Goal: Obtain resource: Download file/media

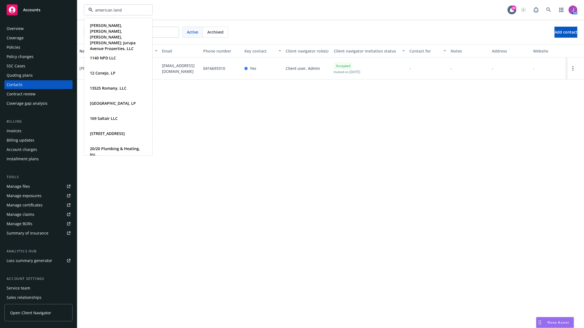
type input "american lands"
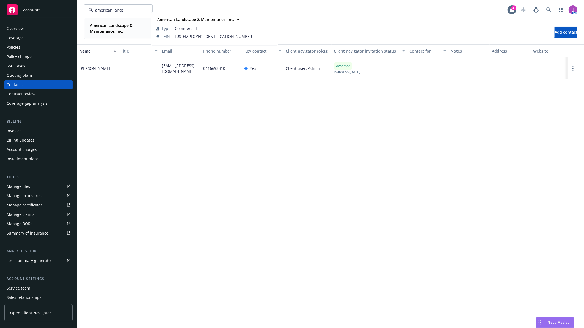
click at [112, 23] on strong "American Landscape & Maintenance, Inc." at bounding box center [111, 28] width 43 height 11
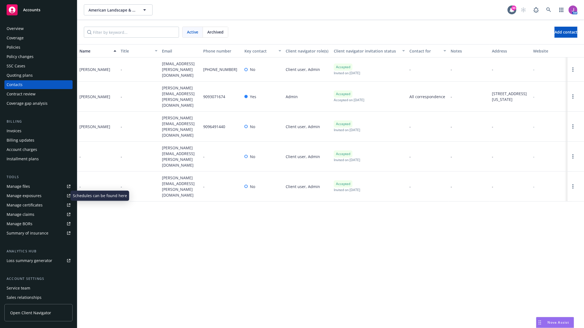
click at [25, 194] on div "Manage exposures" at bounding box center [24, 195] width 35 height 9
click at [14, 47] on div "Policies" at bounding box center [14, 47] width 14 height 9
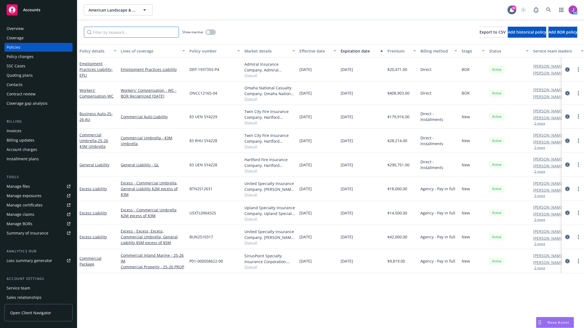
click at [100, 34] on input "Filter by keyword..." at bounding box center [131, 32] width 95 height 11
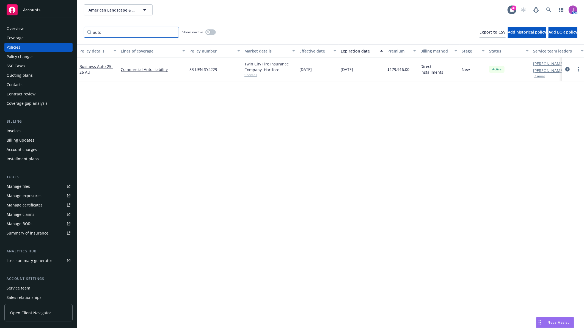
type input "auto"
click at [250, 75] on span "Show all" at bounding box center [269, 75] width 51 height 5
click at [189, 197] on div "Policy details Lines of coverage Policy number Market details Effective date Ex…" at bounding box center [330, 186] width 507 height 284
click at [98, 66] on link "Business Auto - 25-26 AU" at bounding box center [95, 69] width 33 height 11
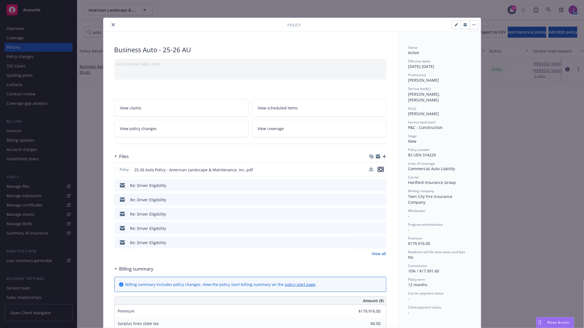
click at [379, 169] on icon "preview file" at bounding box center [380, 169] width 5 height 4
click at [114, 25] on button "close" at bounding box center [113, 24] width 7 height 7
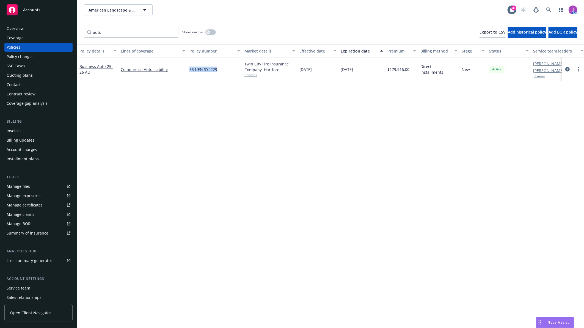
drag, startPoint x: 197, startPoint y: 67, endPoint x: 226, endPoint y: 69, distance: 29.0
click at [226, 69] on div "Business Auto - 25-26 AU Commercial Auto Liability 83 UEN SY4229 Twin City Fire…" at bounding box center [342, 69] width 531 height 24
copy div "83 UEN SY4229"
click at [251, 75] on span "Show all" at bounding box center [269, 75] width 51 height 5
click at [29, 76] on div "Quoting plans" at bounding box center [20, 75] width 26 height 9
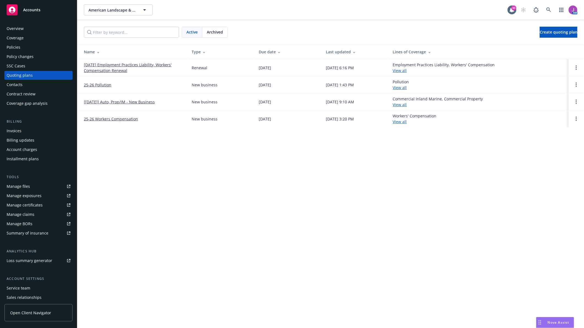
click at [126, 102] on link "[[DATE]] Auto, Prop/IM - New Business" at bounding box center [119, 102] width 71 height 6
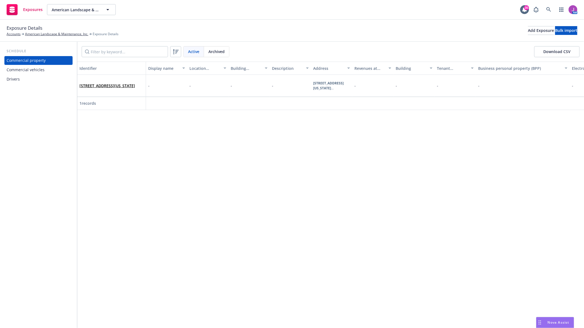
click at [29, 78] on div "Drivers" at bounding box center [39, 79] width 64 height 9
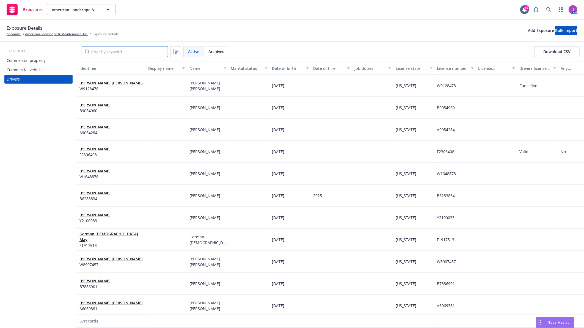
click at [139, 51] on input "Filter by keyword..." at bounding box center [125, 51] width 86 height 11
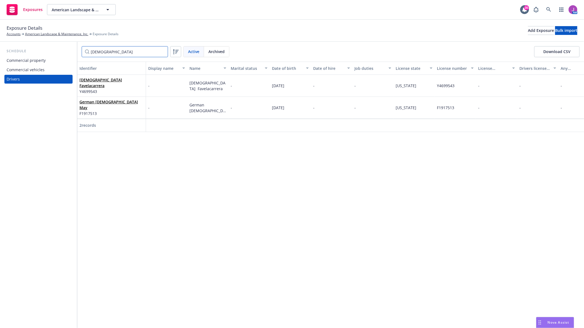
type input "jesus"
click at [118, 91] on div "Jesus Favelacarrera Y4699543" at bounding box center [111, 85] width 64 height 15
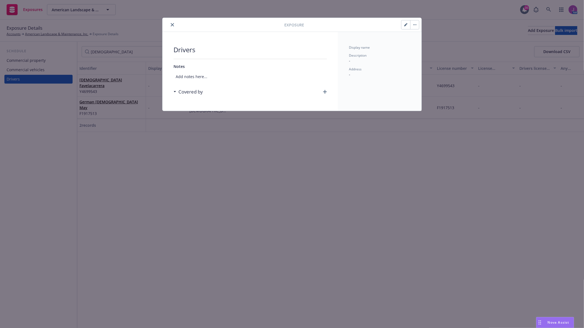
click at [406, 28] on button "button" at bounding box center [405, 24] width 9 height 9
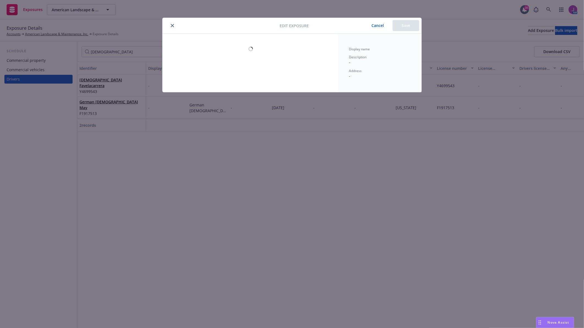
select select "CA"
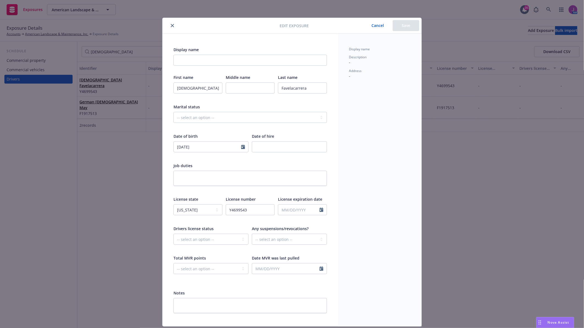
scroll to position [0, 0]
click at [372, 24] on button "Cancel" at bounding box center [378, 25] width 30 height 11
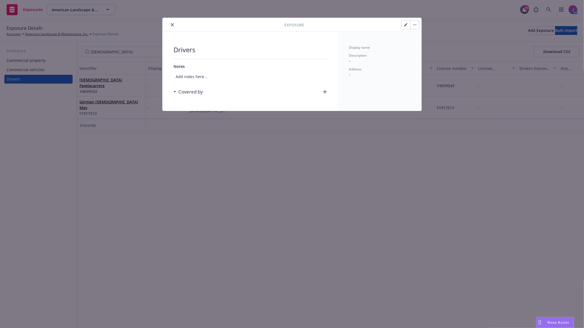
scroll to position [0, 0]
click at [172, 24] on icon "close" at bounding box center [172, 24] width 3 height 3
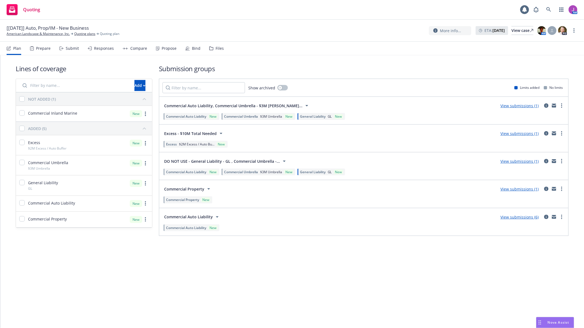
click at [217, 48] on div "Files" at bounding box center [220, 48] width 8 height 4
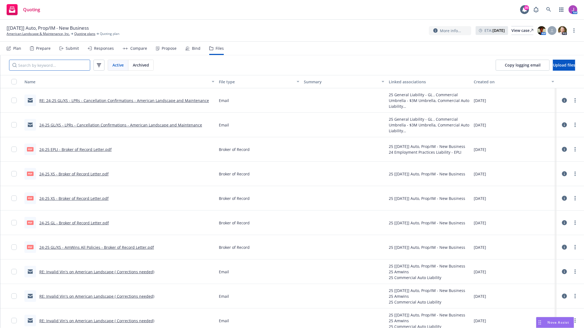
click at [63, 65] on input "Search by keyword..." at bounding box center [49, 65] width 81 height 11
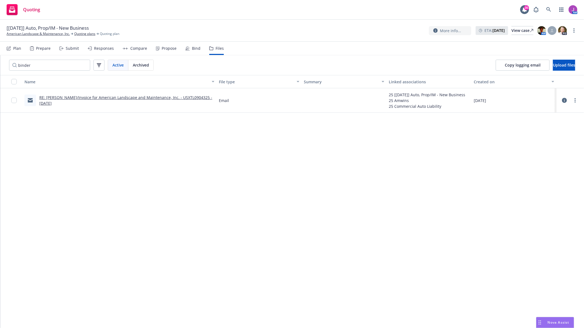
click at [100, 97] on link "RE: Renewal Binder/Invoice for American Landscape and Maintenance, Inc. - USXTL…" at bounding box center [125, 100] width 173 height 11
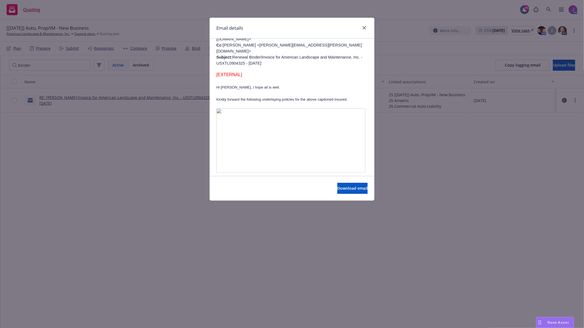
scroll to position [318, 0]
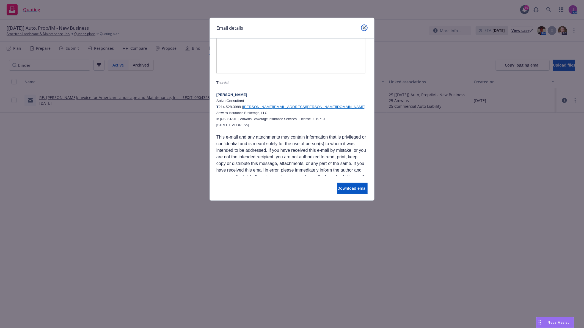
click at [362, 28] on link "close" at bounding box center [364, 27] width 7 height 7
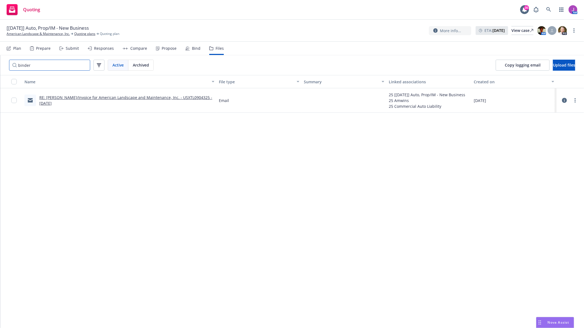
drag, startPoint x: 48, startPoint y: 66, endPoint x: -1, endPoint y: 56, distance: 50.8
click at [0, 56] on html "Quoting 30 AM [03/18/2025] Auto, Prop/IM - New Business American Landscape & Ma…" at bounding box center [292, 164] width 584 height 328
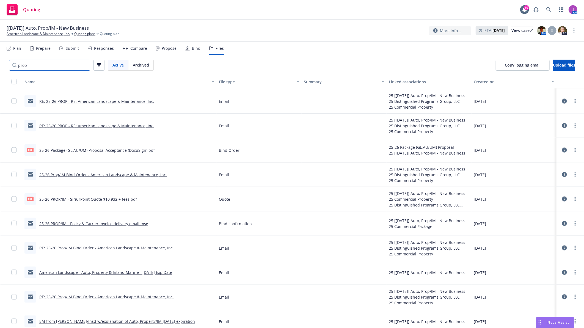
scroll to position [484, 0]
drag, startPoint x: 42, startPoint y: 67, endPoint x: -1, endPoint y: 59, distance: 44.5
click at [0, 59] on html "Quoting 30 AM [03/18/2025] Auto, Prop/IM - New Business American Landscape & Ma…" at bounding box center [292, 164] width 584 height 328
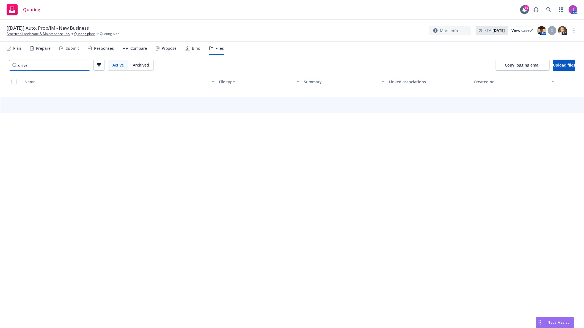
scroll to position [0, 0]
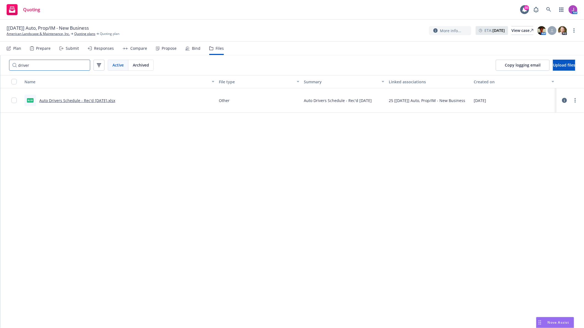
type input "driver"
click at [65, 100] on link "Auto Drivers Schedule - Rec'd 02-05-2025.xlsx" at bounding box center [77, 100] width 76 height 5
click at [575, 103] on link "more" at bounding box center [575, 100] width 7 height 7
click at [539, 125] on link "Download" at bounding box center [550, 122] width 55 height 11
